Goal: Transaction & Acquisition: Purchase product/service

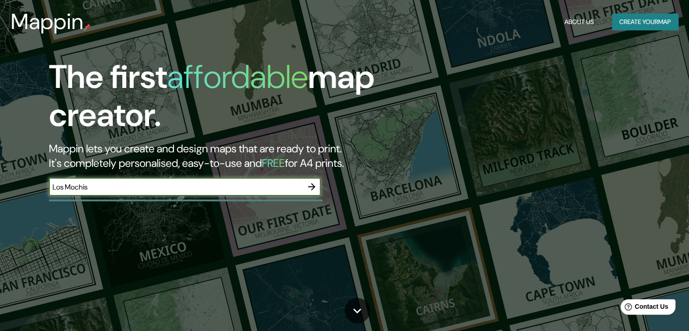
type input "Los Mochis"
click at [219, 190] on input "text" at bounding box center [176, 187] width 254 height 10
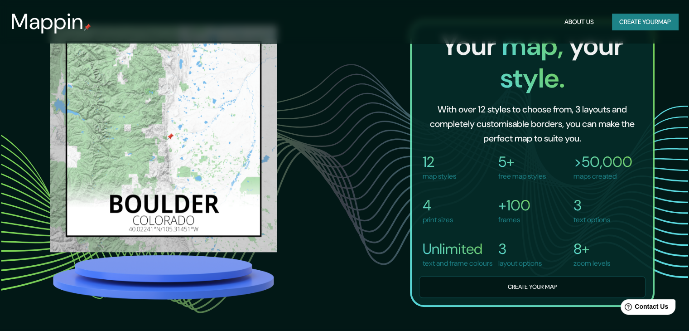
scroll to position [679, 0]
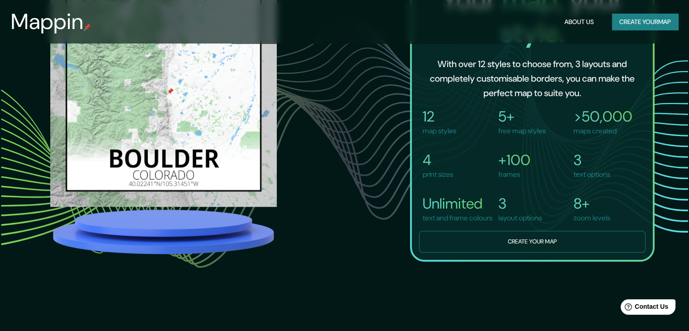
click at [527, 248] on button "Create your map" at bounding box center [532, 242] width 226 height 22
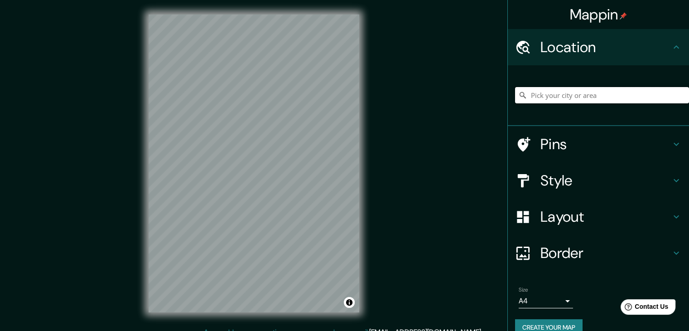
click at [558, 97] on input "Pick your city or area" at bounding box center [602, 95] width 174 height 16
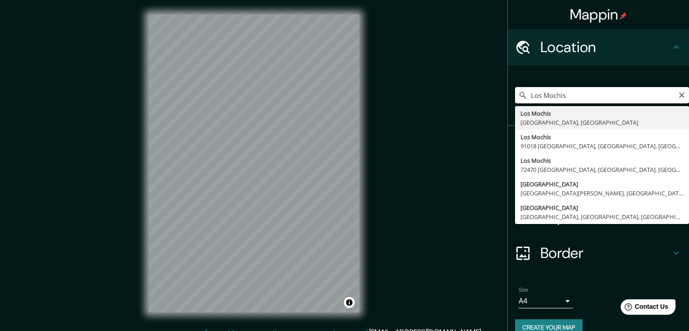
type input "[GEOGRAPHIC_DATA], [GEOGRAPHIC_DATA], [GEOGRAPHIC_DATA]"
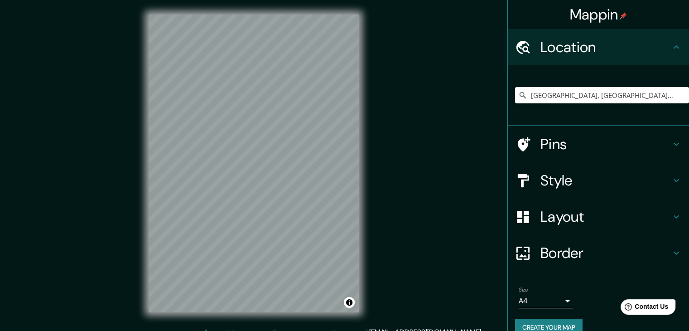
click at [673, 46] on icon at bounding box center [675, 46] width 5 height 3
click at [678, 94] on icon "Clear" at bounding box center [681, 94] width 7 height 7
paste input "25.807740, -108.994255"
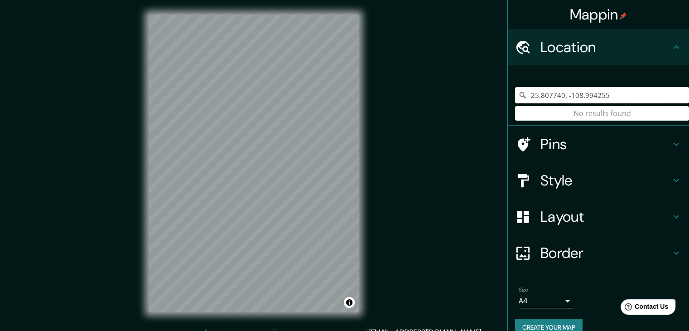
type input "25.807740, -108.994255"
click at [600, 113] on div "25.807740, -108.994255 No results found" at bounding box center [602, 94] width 174 height 45
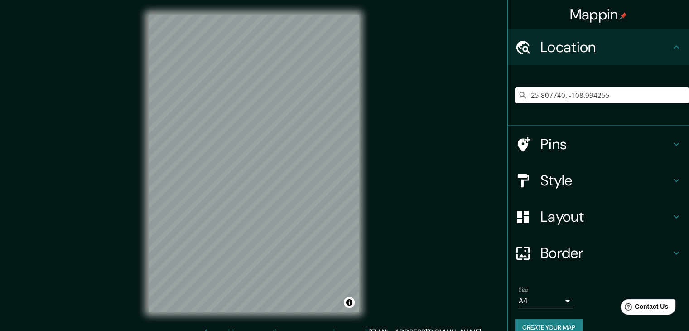
drag, startPoint x: 617, startPoint y: 98, endPoint x: 523, endPoint y: 99, distance: 94.2
click at [523, 99] on input "25.807740, -108.994255" at bounding box center [602, 95] width 174 height 16
click at [350, 303] on button "Toggle attribution" at bounding box center [349, 302] width 11 height 11
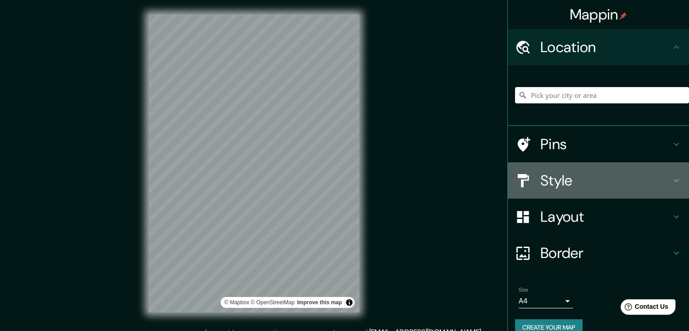
click at [671, 180] on icon at bounding box center [676, 180] width 11 height 11
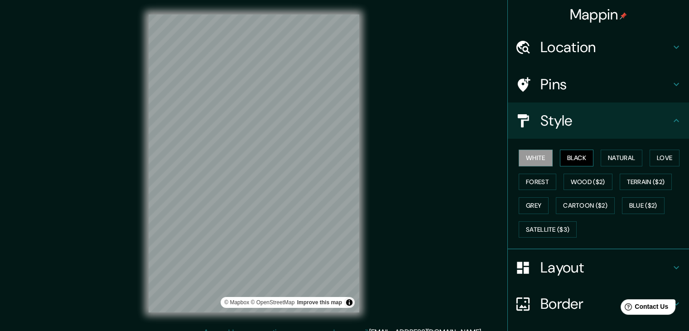
click at [569, 160] on button "Black" at bounding box center [577, 157] width 34 height 17
click at [625, 157] on button "Natural" at bounding box center [622, 157] width 42 height 17
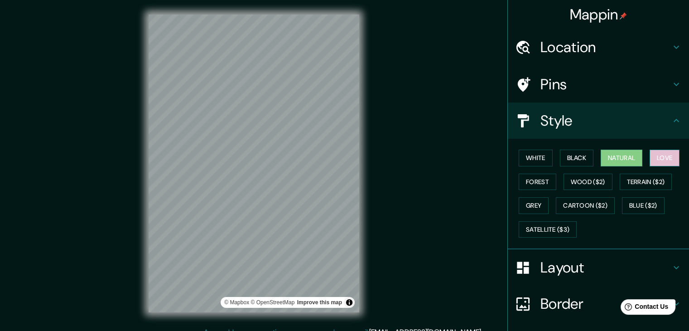
click at [655, 158] on button "Love" at bounding box center [664, 157] width 30 height 17
click at [527, 179] on button "Forest" at bounding box center [538, 181] width 38 height 17
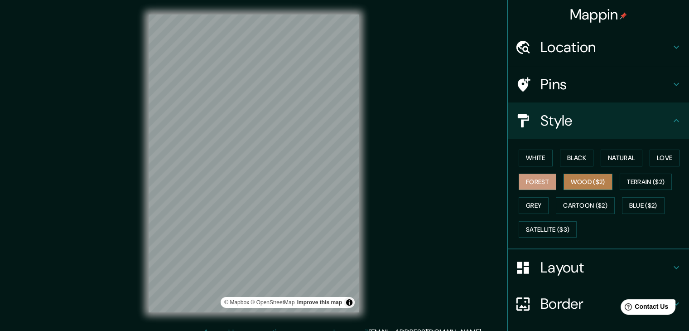
click at [564, 183] on button "Wood ($2)" at bounding box center [587, 181] width 49 height 17
click at [535, 208] on button "Grey" at bounding box center [534, 205] width 30 height 17
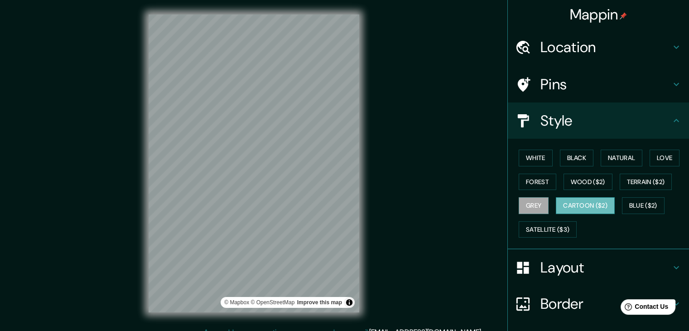
click at [563, 207] on button "Cartoon ($2)" at bounding box center [585, 205] width 59 height 17
click at [524, 221] on button "Satellite ($3)" at bounding box center [548, 229] width 58 height 17
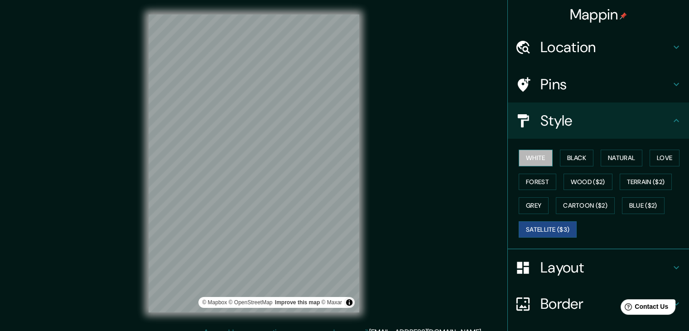
click at [540, 158] on button "White" at bounding box center [536, 157] width 34 height 17
click at [671, 119] on icon at bounding box center [676, 120] width 11 height 11
click at [670, 113] on div "Style" at bounding box center [598, 120] width 181 height 36
click at [671, 262] on icon at bounding box center [676, 267] width 11 height 11
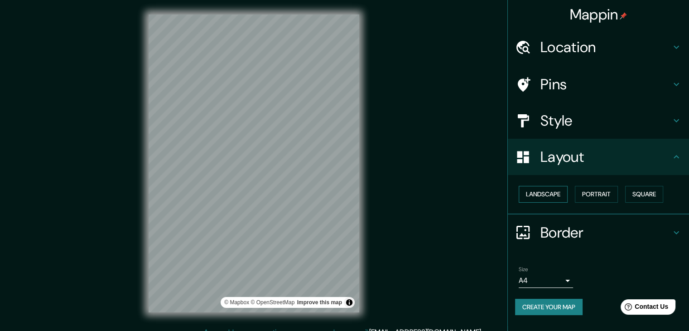
click at [555, 198] on button "Landscape" at bounding box center [543, 194] width 49 height 17
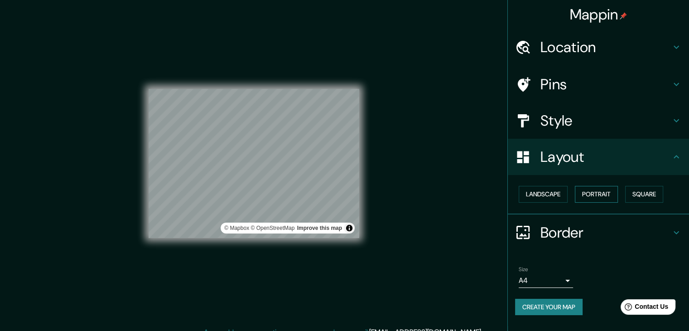
click at [605, 197] on button "Portrait" at bounding box center [596, 194] width 43 height 17
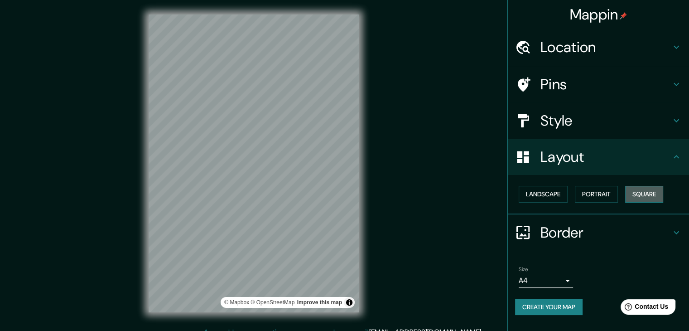
click at [659, 196] on button "Square" at bounding box center [644, 194] width 38 height 17
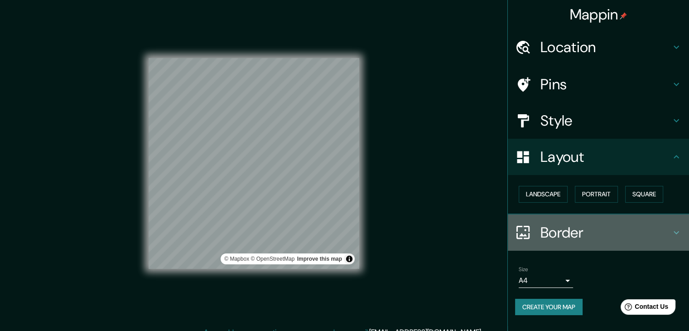
click at [552, 226] on h4 "Border" at bounding box center [605, 232] width 130 height 18
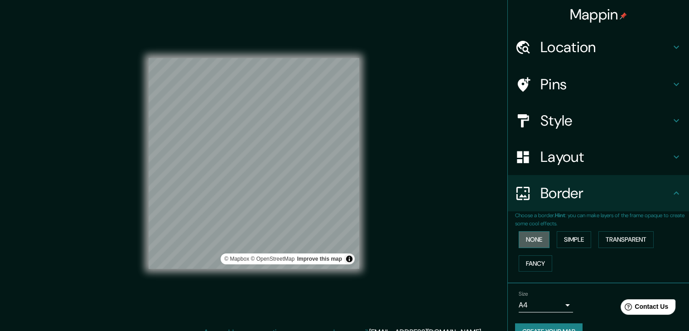
click at [536, 241] on button "None" at bounding box center [534, 239] width 31 height 17
click at [583, 241] on button "Simple" at bounding box center [574, 239] width 34 height 17
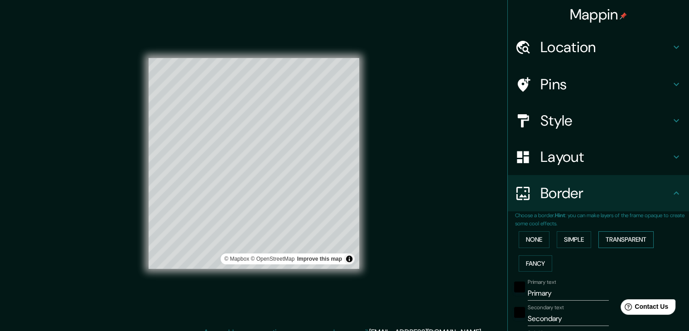
click at [627, 241] on button "Transparent" at bounding box center [625, 239] width 55 height 17
click at [536, 261] on button "Fancy" at bounding box center [536, 263] width 34 height 17
click at [534, 240] on button "None" at bounding box center [534, 239] width 31 height 17
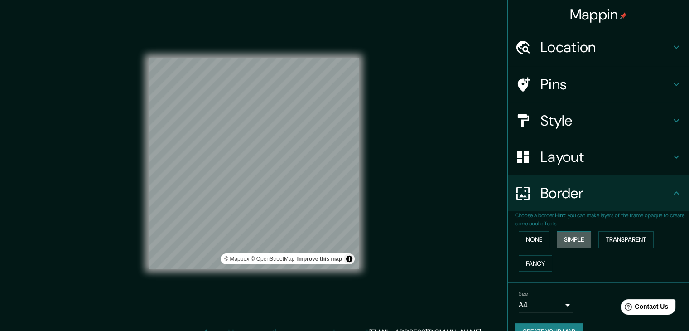
click at [570, 233] on button "Simple" at bounding box center [574, 239] width 34 height 17
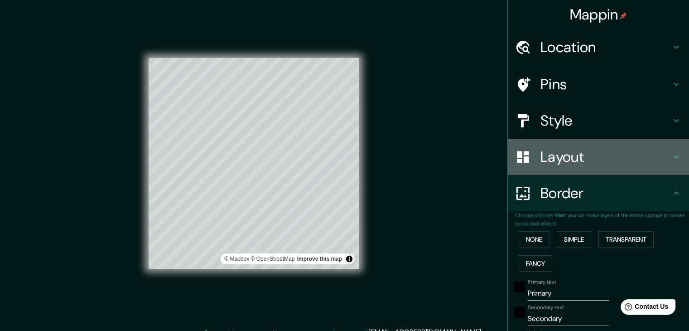
click at [562, 156] on h4 "Layout" at bounding box center [605, 157] width 130 height 18
type input "37"
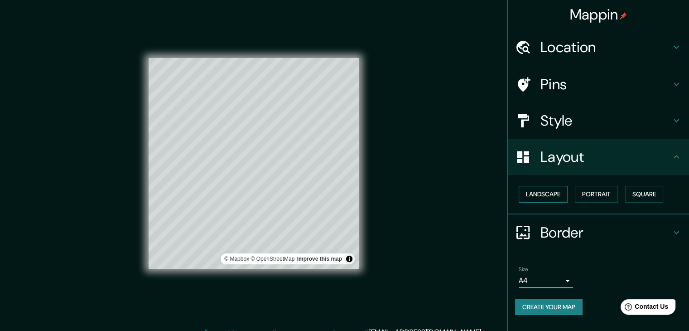
click at [542, 193] on button "Landscape" at bounding box center [543, 194] width 49 height 17
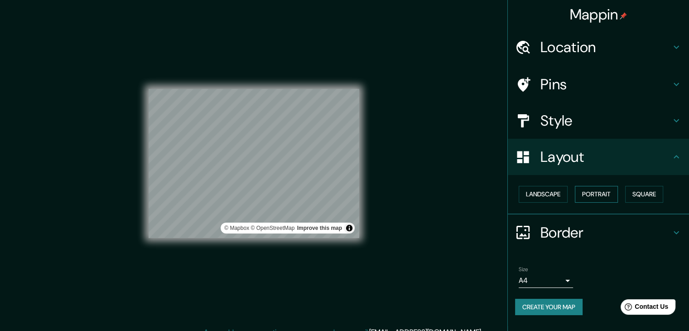
click at [591, 189] on button "Portrait" at bounding box center [596, 194] width 43 height 17
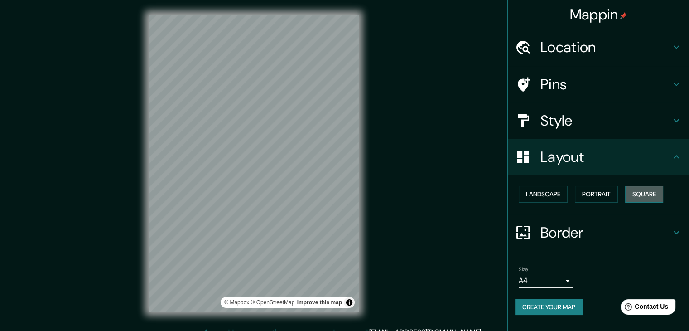
click at [646, 186] on button "Square" at bounding box center [644, 194] width 38 height 17
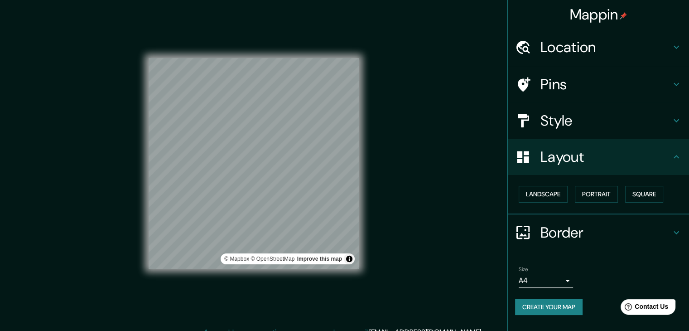
click at [556, 124] on h4 "Style" at bounding box center [605, 120] width 130 height 18
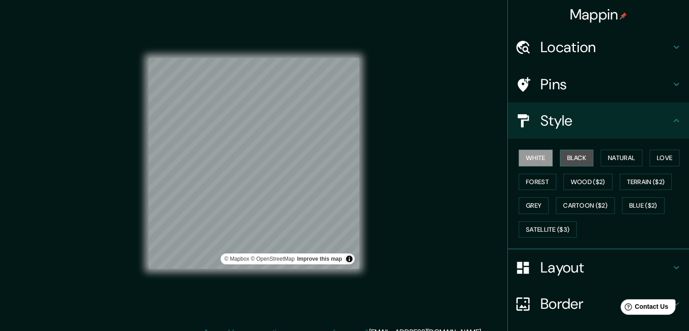
click at [570, 154] on button "Black" at bounding box center [577, 157] width 34 height 17
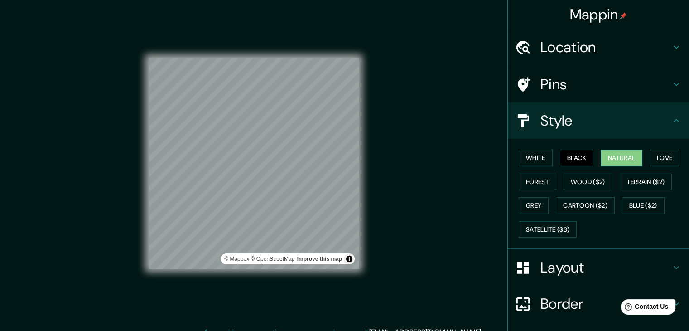
click at [607, 154] on button "Natural" at bounding box center [622, 157] width 42 height 17
click at [662, 153] on button "Love" at bounding box center [664, 157] width 30 height 17
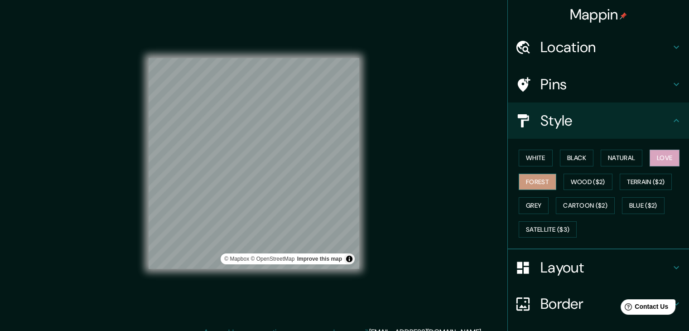
click at [549, 180] on button "Forest" at bounding box center [538, 181] width 38 height 17
click at [574, 183] on button "Wood ($2)" at bounding box center [587, 181] width 49 height 17
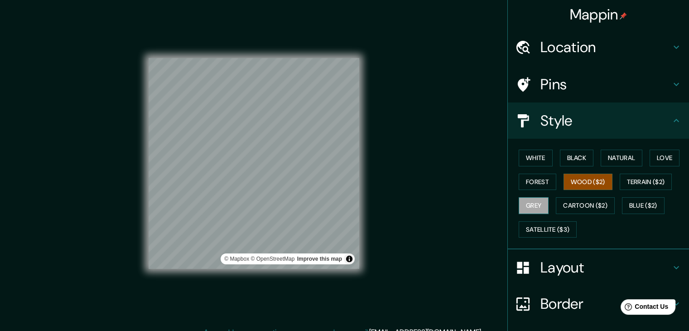
click at [530, 210] on button "Grey" at bounding box center [534, 205] width 30 height 17
click at [545, 116] on h4 "Style" at bounding box center [605, 120] width 130 height 18
click at [671, 82] on icon at bounding box center [676, 84] width 11 height 11
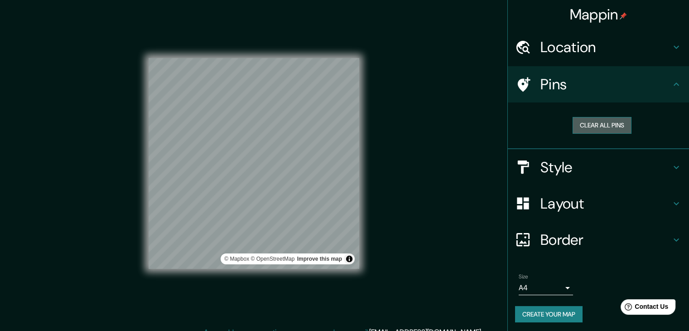
click at [600, 129] on button "Clear all pins" at bounding box center [601, 125] width 59 height 17
